Goal: Task Accomplishment & Management: Use online tool/utility

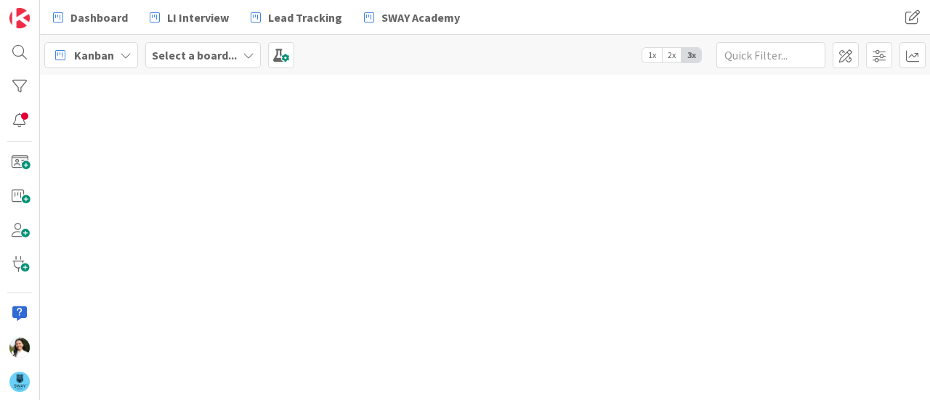
click at [232, 59] on b "Select a board..." at bounding box center [194, 55] width 85 height 15
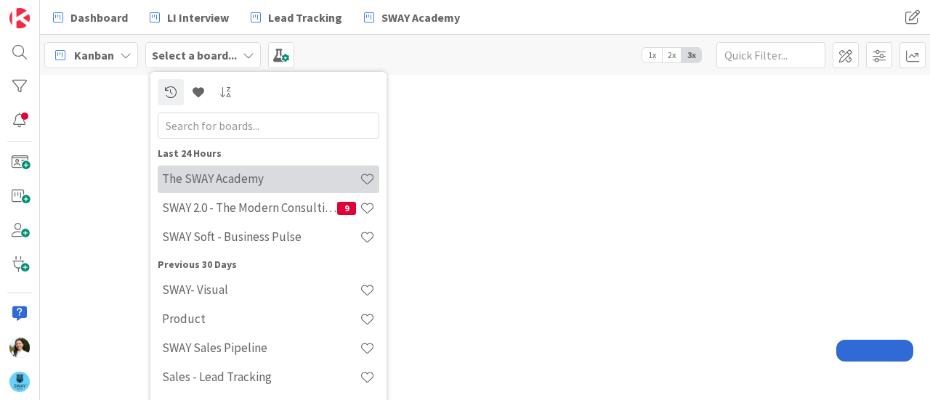
click at [231, 181] on h4 "The SWAY Academy" at bounding box center [261, 178] width 198 height 15
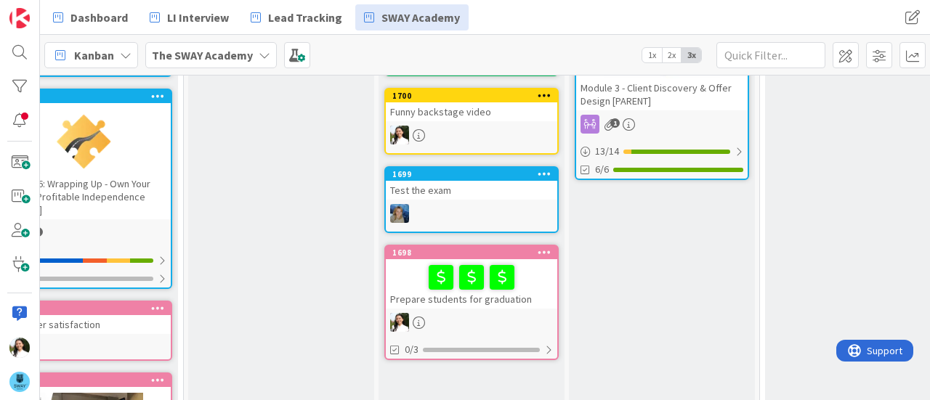
scroll to position [384, 59]
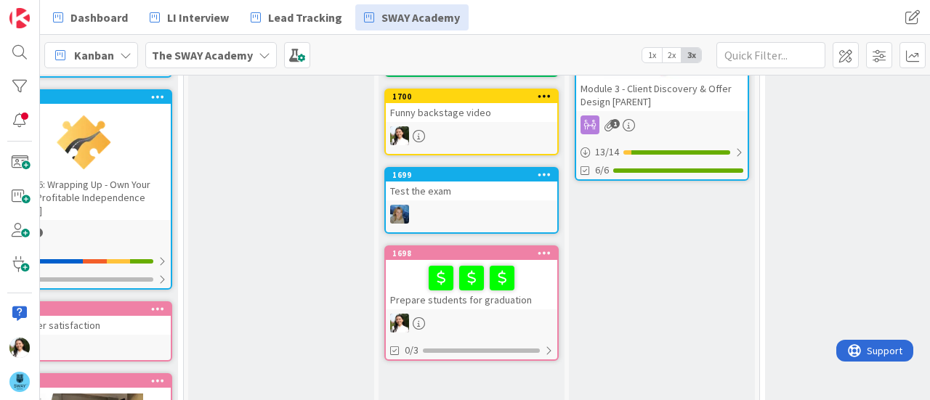
click at [453, 113] on div "Funny backstage video" at bounding box center [471, 112] width 171 height 19
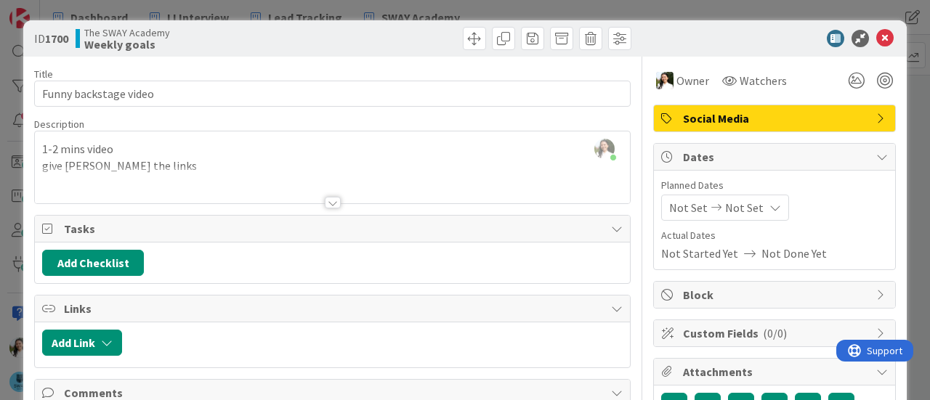
click at [173, 166] on div at bounding box center [332, 184] width 595 height 37
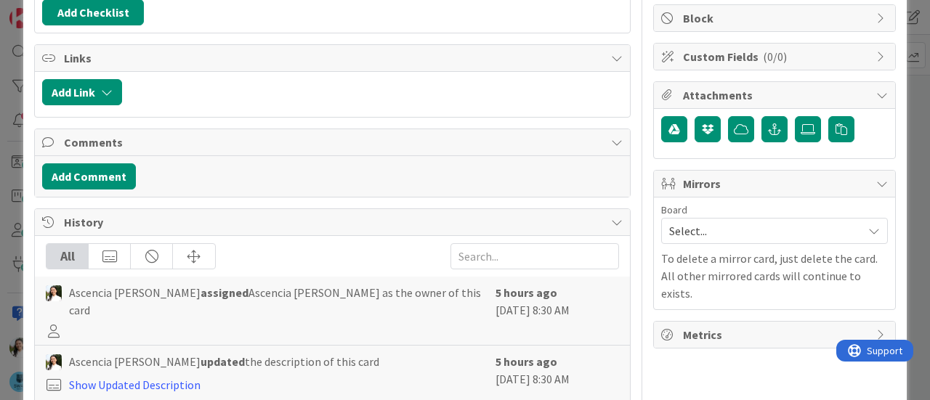
scroll to position [343, 0]
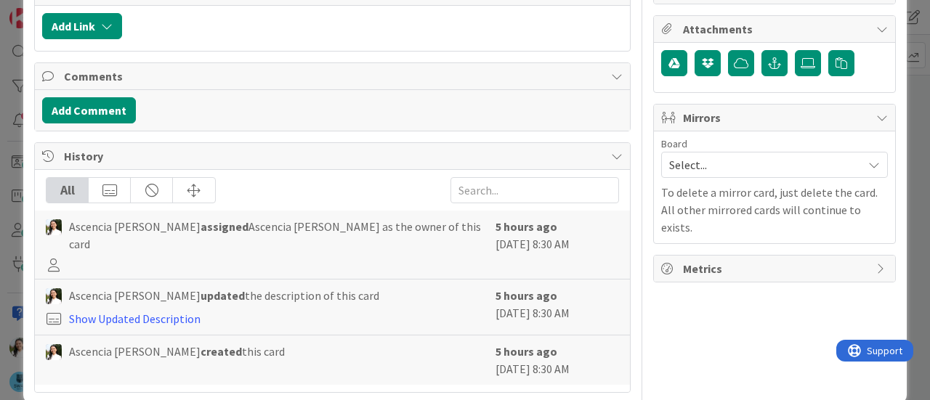
click at [700, 157] on span "Select..." at bounding box center [762, 165] width 186 height 20
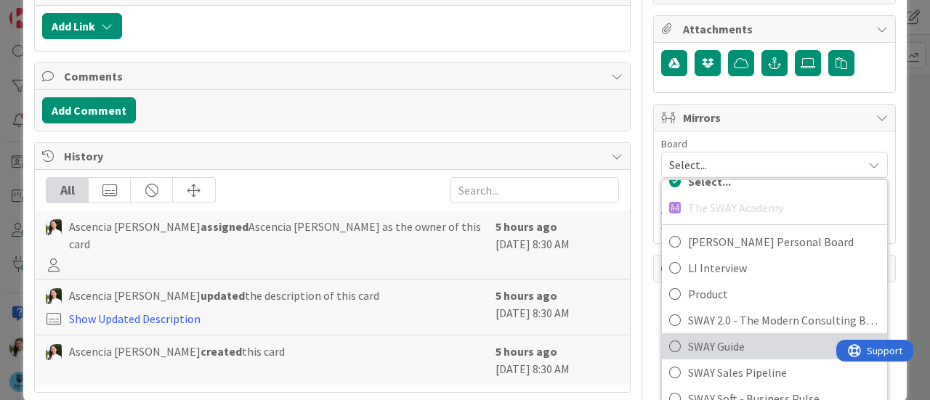
scroll to position [409, 0]
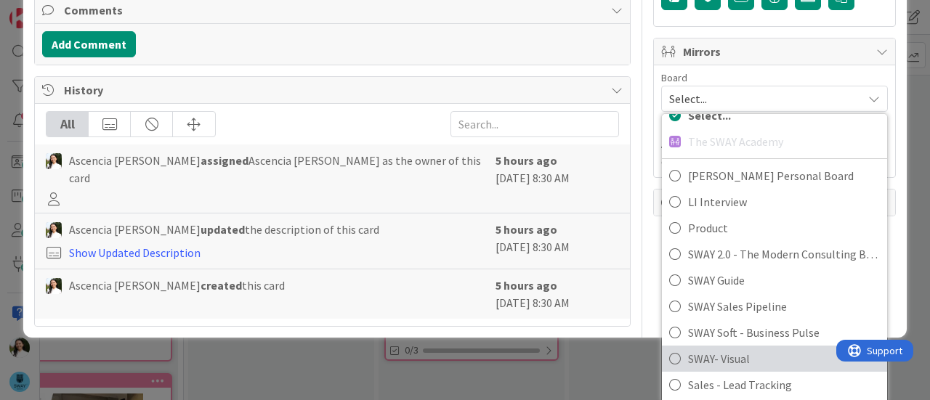
click at [720, 353] on span "SWAY- Visual" at bounding box center [784, 359] width 192 height 22
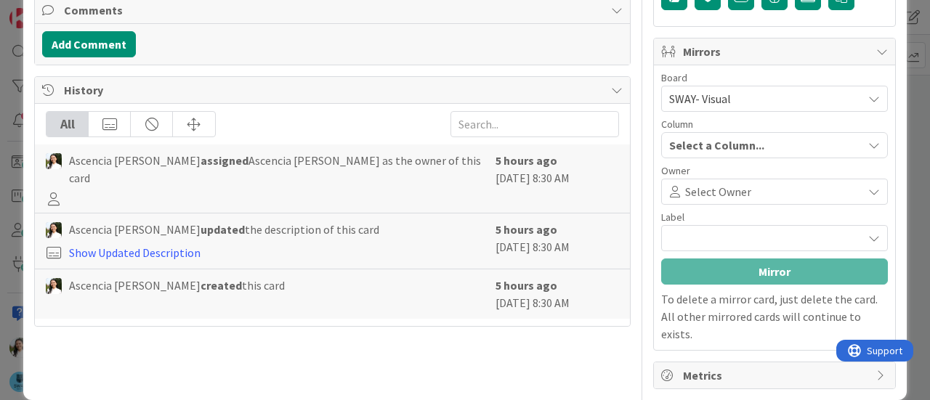
scroll to position [407, 0]
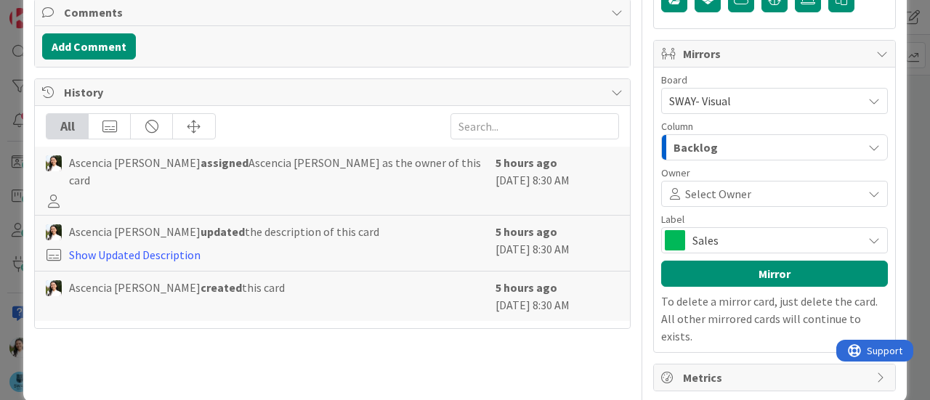
click at [728, 143] on div "Backlog" at bounding box center [766, 147] width 193 height 23
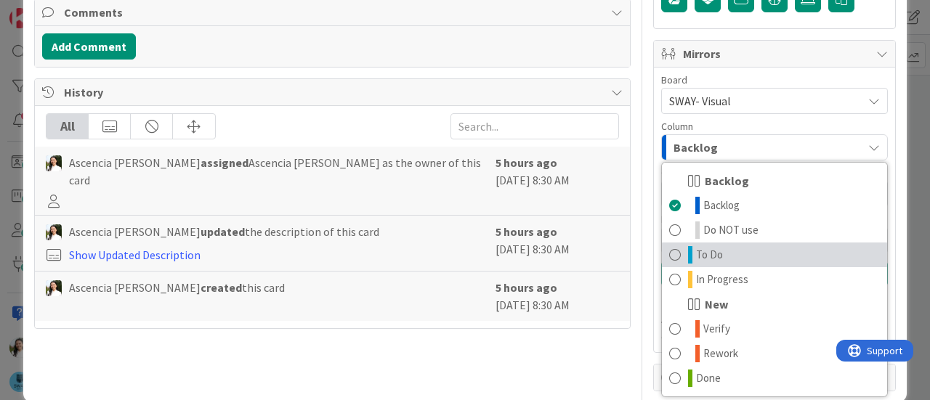
click at [730, 244] on link "To Do" at bounding box center [774, 255] width 225 height 25
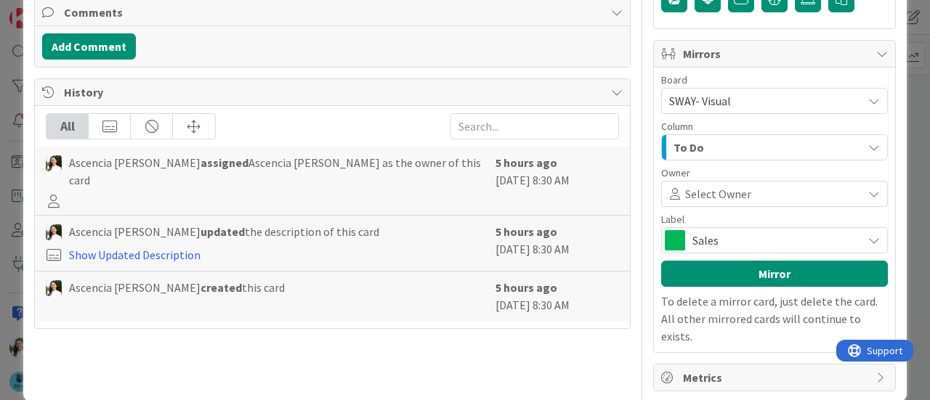
click at [719, 185] on span "Select Owner" at bounding box center [718, 193] width 66 height 17
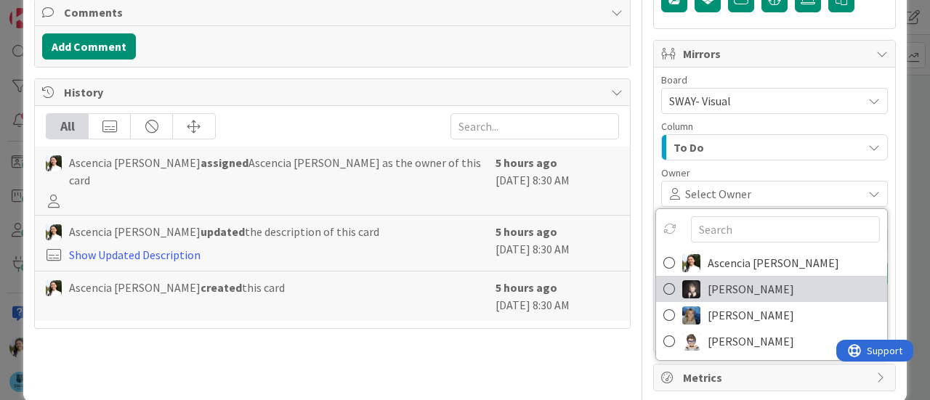
click at [728, 281] on span "[PERSON_NAME]" at bounding box center [751, 289] width 86 height 22
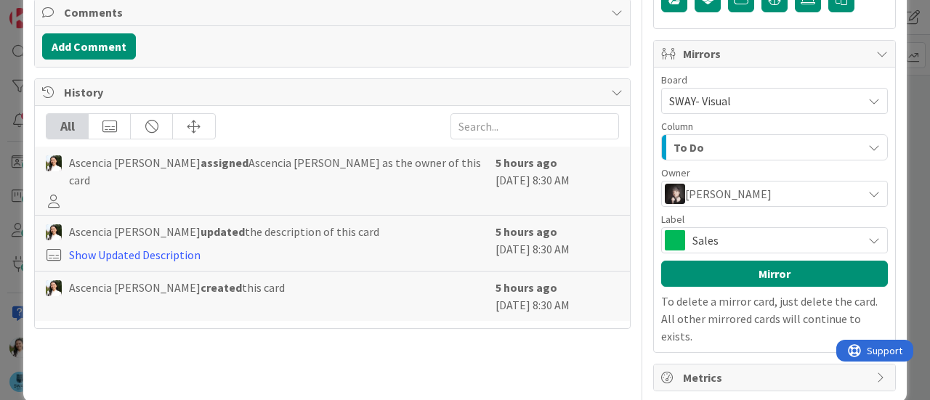
click at [715, 230] on span "Sales" at bounding box center [774, 240] width 163 height 20
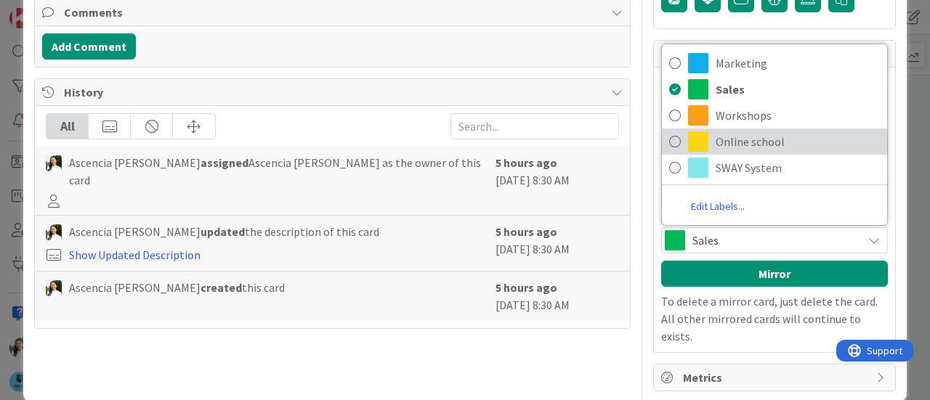
click at [738, 131] on span "Online school" at bounding box center [798, 142] width 164 height 22
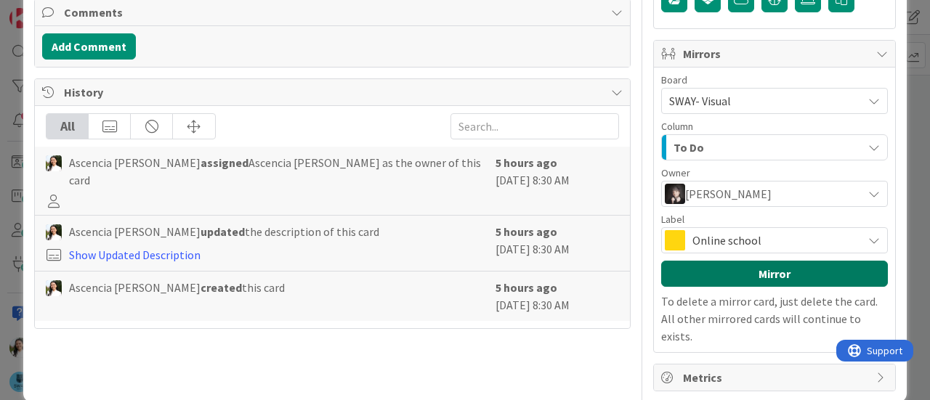
click at [739, 274] on button "Mirror" at bounding box center [774, 274] width 227 height 26
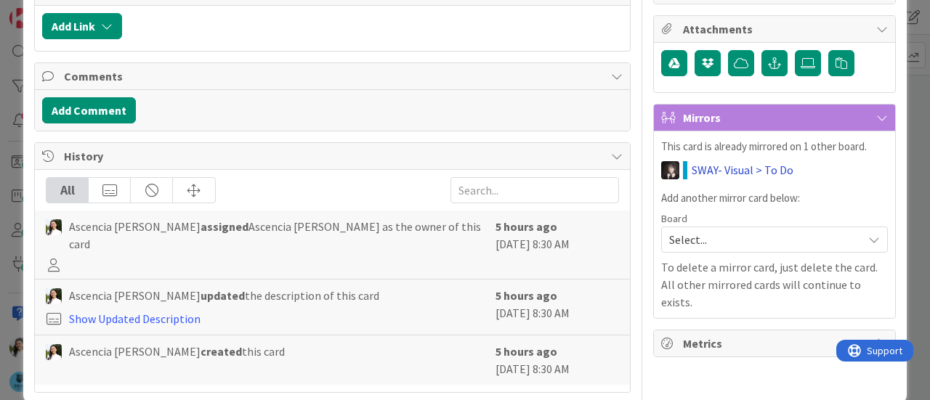
click at [714, 162] on link "SWAY- Visual > To Do" at bounding box center [743, 169] width 102 height 17
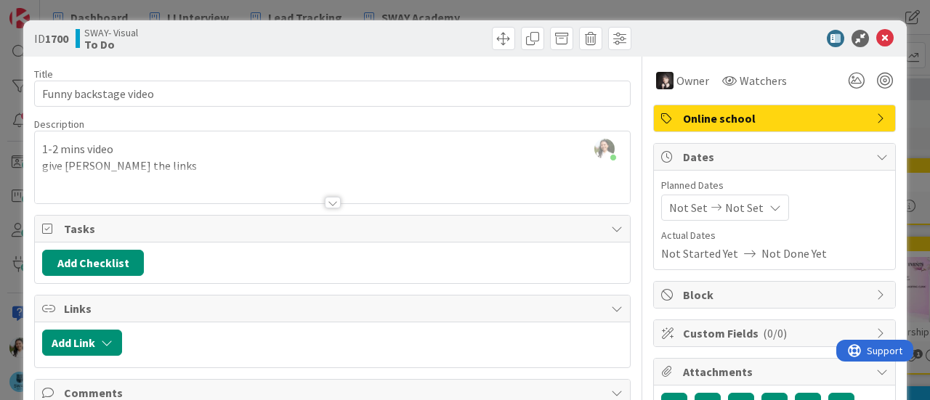
click at [46, 152] on div "Ascencia [PERSON_NAME] just joined 1-2 mins video give [PERSON_NAME] the links" at bounding box center [332, 168] width 595 height 72
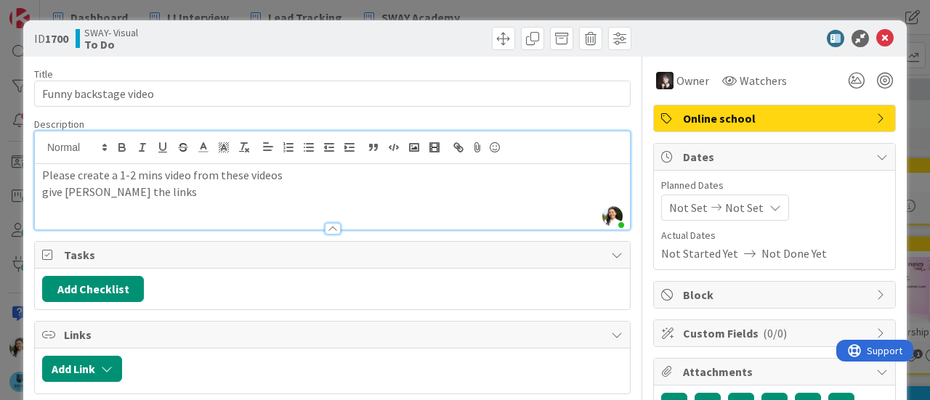
click at [161, 177] on p "Please create a 1-2 mins video from these videos" at bounding box center [332, 175] width 581 height 17
click at [320, 178] on p "Please create a 1-2 mins funny video from these videos" at bounding box center [332, 175] width 581 height 17
drag, startPoint x: 144, startPoint y: 198, endPoint x: 35, endPoint y: 197, distance: 109.0
click at [35, 197] on div "Please create a 1-2 mins funny video from these videos give [PERSON_NAME] the l…" at bounding box center [332, 196] width 595 height 65
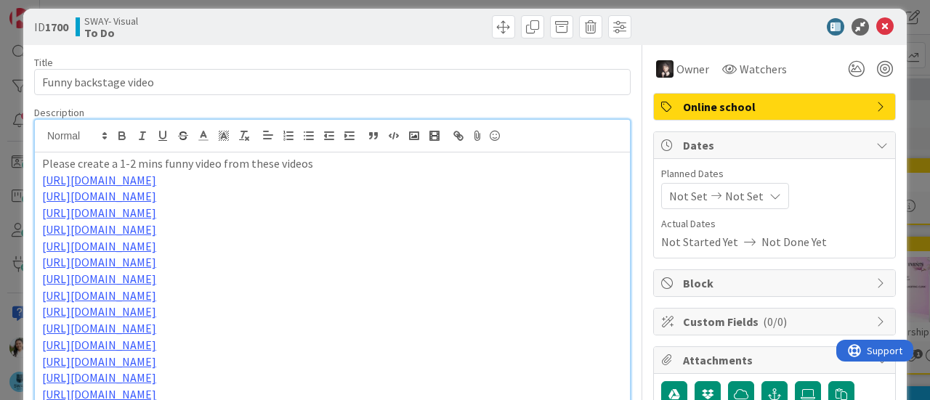
scroll to position [28, 0]
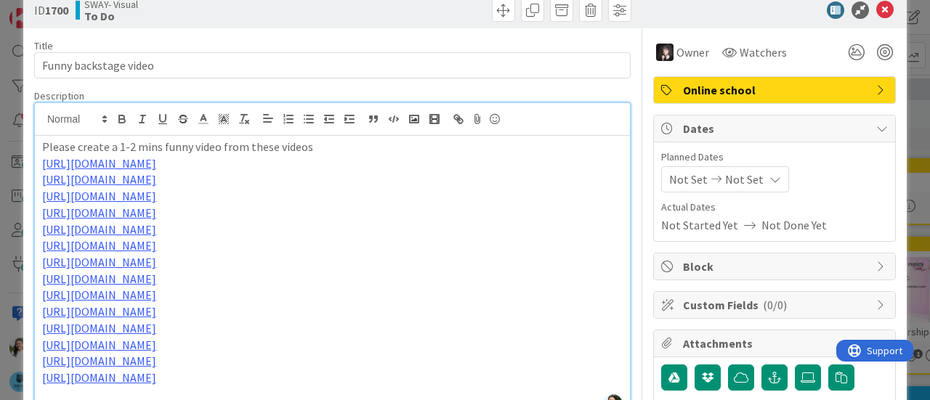
click at [0, 181] on div "ID 1700 SWAY- Visual To Do Title 21 / 128 Funny backstage video Description Asc…" at bounding box center [465, 200] width 930 height 400
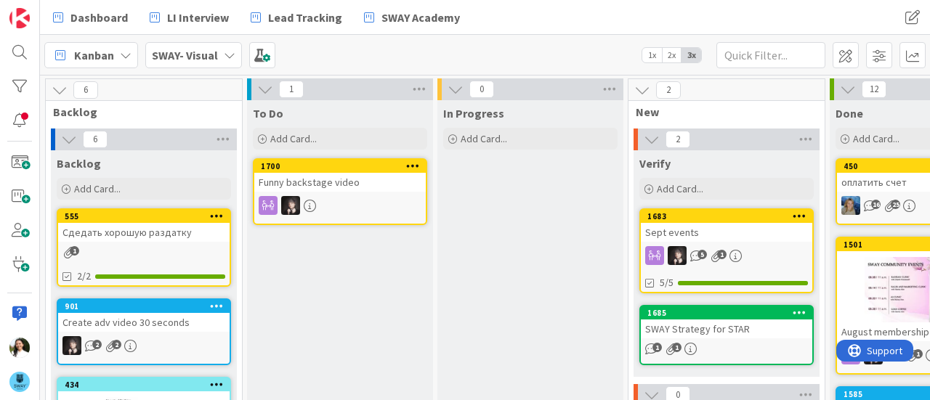
click at [179, 48] on b "SWAY- Visual" at bounding box center [185, 55] width 66 height 15
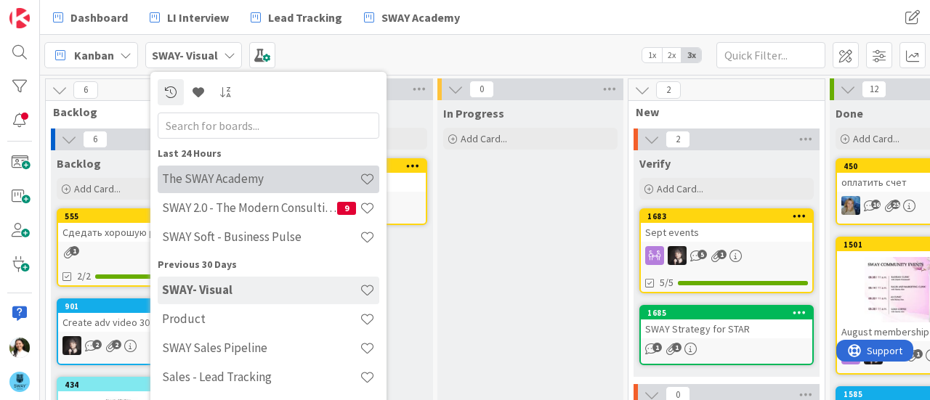
click at [251, 182] on h4 "The SWAY Academy" at bounding box center [261, 178] width 198 height 15
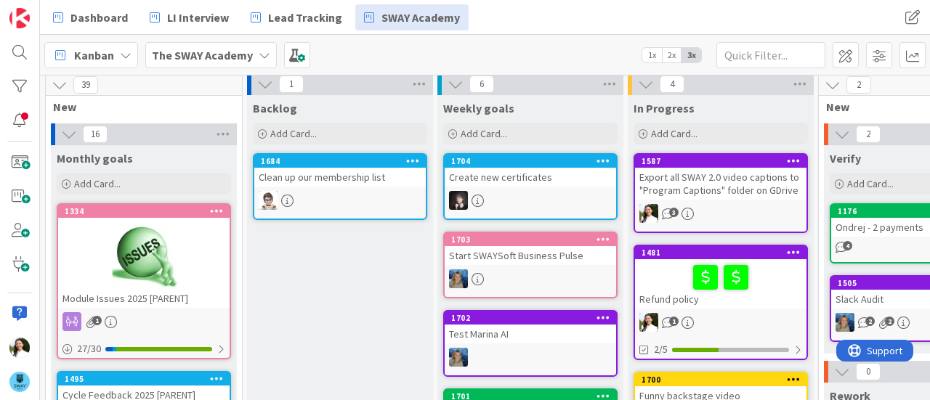
scroll to position [4, 0]
